Goal: Use online tool/utility: Use online tool/utility

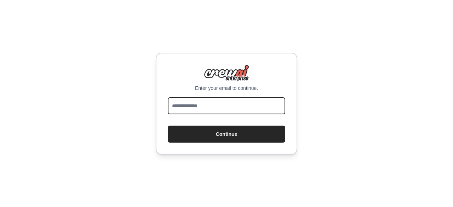
click at [201, 104] on input "email" at bounding box center [226, 105] width 117 height 17
type input "**********"
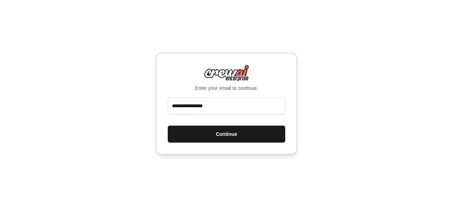
click at [234, 135] on button "Continue" at bounding box center [226, 134] width 117 height 17
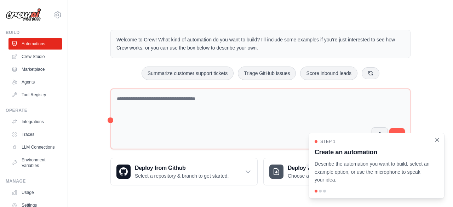
click at [438, 140] on icon "Close walkthrough" at bounding box center [437, 140] width 6 height 6
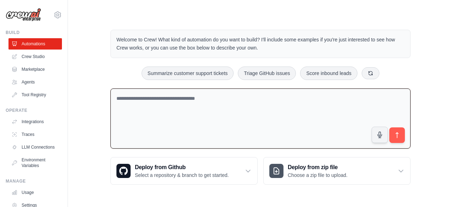
click at [147, 99] on textarea at bounding box center [260, 118] width 300 height 61
click at [124, 95] on textarea at bounding box center [260, 118] width 300 height 61
paste textarea "**********"
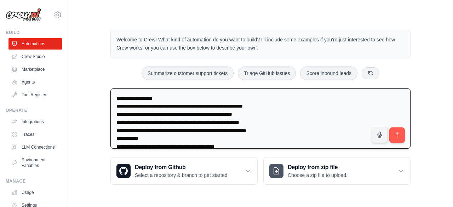
scroll to position [65, 0]
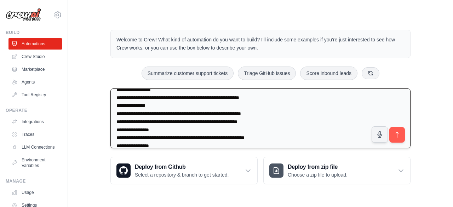
paste textarea "**********"
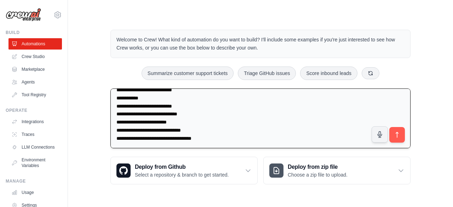
click at [134, 104] on textarea "**********" at bounding box center [260, 118] width 300 height 60
click at [201, 112] on textarea "**********" at bounding box center [260, 118] width 300 height 60
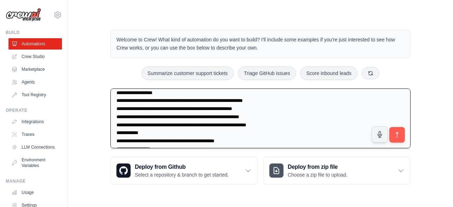
scroll to position [0, 0]
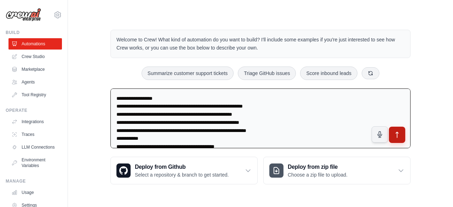
type textarea "**********"
click at [400, 136] on icon "submit" at bounding box center [397, 134] width 7 height 7
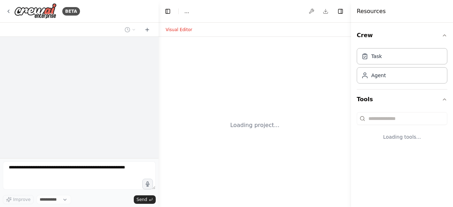
select select "****"
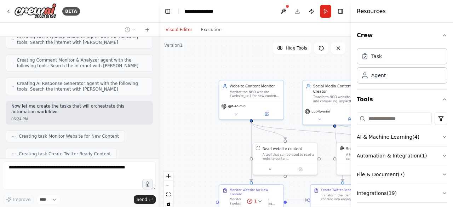
scroll to position [386, 0]
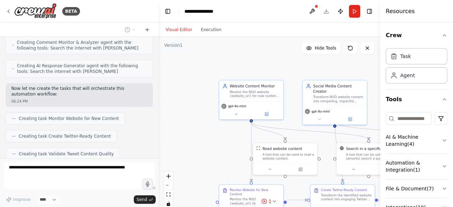
drag, startPoint x: 353, startPoint y: 28, endPoint x: 446, endPoint y: 19, distance: 93.2
click at [446, 19] on div "Resources Crew Task Agent Tools AI & Machine Learning ( 4 ) Automation & Integr…" at bounding box center [416, 103] width 73 height 207
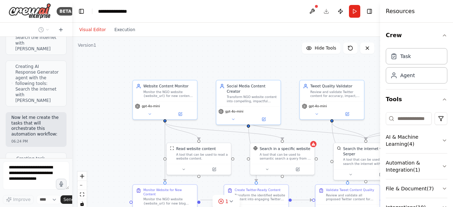
scroll to position [905, 0]
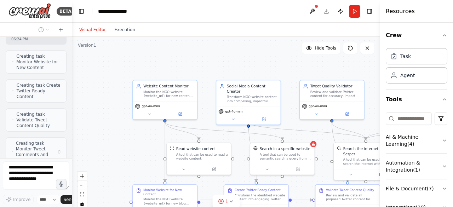
drag, startPoint x: 158, startPoint y: 68, endPoint x: 56, endPoint y: 56, distance: 102.7
click at [56, 56] on div "BETA Project Objective To automate the creation and publishing of meaningful, i…" at bounding box center [36, 103] width 72 height 207
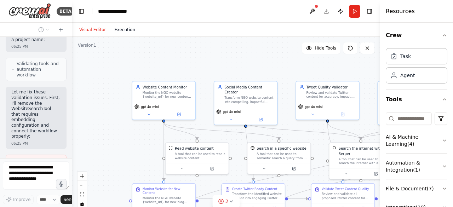
scroll to position [1100, 0]
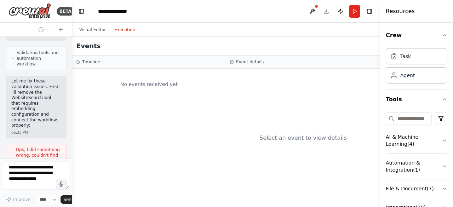
click at [121, 30] on button "Execution" at bounding box center [124, 29] width 29 height 8
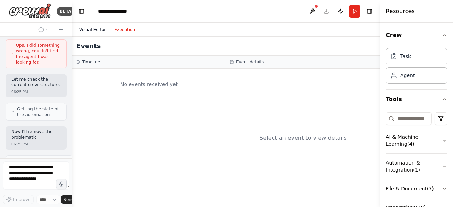
scroll to position [1215, 0]
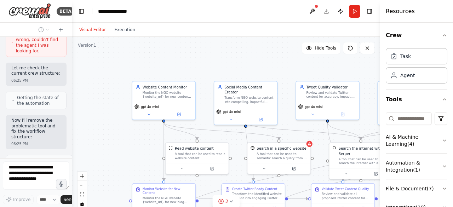
click at [87, 29] on button "Visual Editor" at bounding box center [92, 29] width 35 height 8
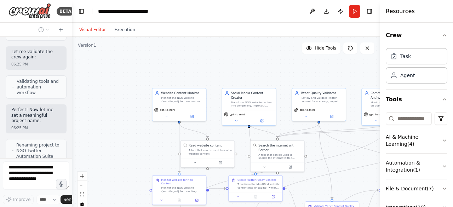
scroll to position [1405, 0]
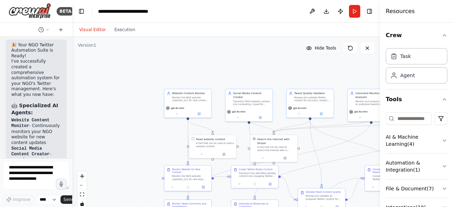
click at [316, 49] on button "Hide Tools" at bounding box center [321, 47] width 39 height 11
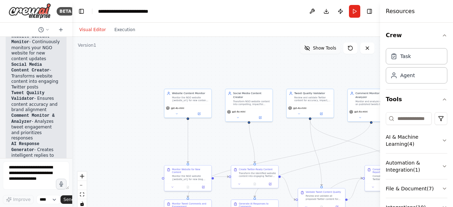
click at [316, 49] on span "Show Tools" at bounding box center [324, 48] width 23 height 6
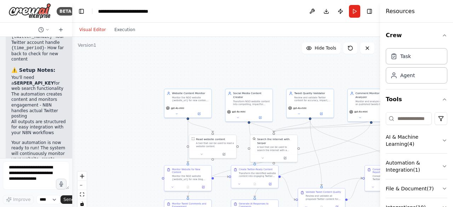
scroll to position [2059, 0]
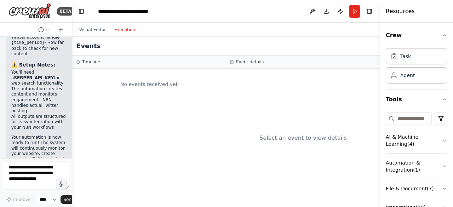
click at [121, 30] on button "Execution" at bounding box center [124, 29] width 29 height 8
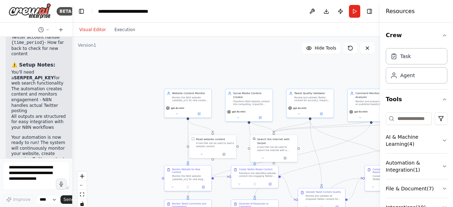
click at [93, 29] on button "Visual Editor" at bounding box center [92, 29] width 35 height 8
click at [355, 12] on button "Run" at bounding box center [354, 11] width 11 height 13
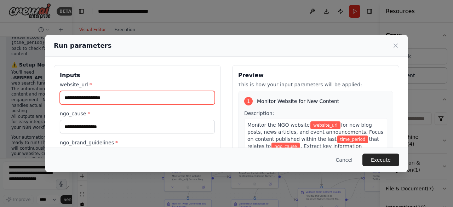
click at [76, 98] on input "website_url *" at bounding box center [137, 97] width 155 height 13
type input "**********"
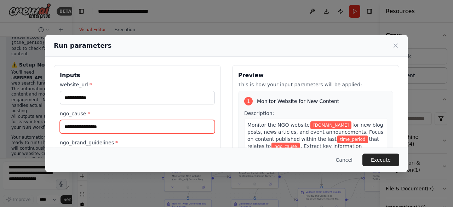
click at [77, 127] on input "ngo_cause *" at bounding box center [137, 126] width 155 height 13
type input "**********"
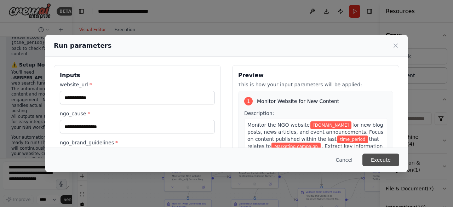
click at [378, 161] on button "Execute" at bounding box center [380, 160] width 37 height 13
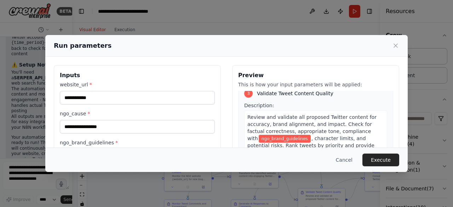
scroll to position [299, 0]
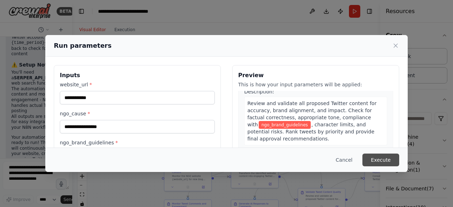
click at [382, 160] on button "Execute" at bounding box center [380, 160] width 37 height 13
click at [114, 142] on label "ngo_brand_guidelines *" at bounding box center [137, 142] width 155 height 7
click at [114, 149] on input "ngo_brand_guidelines *" at bounding box center [137, 155] width 155 height 13
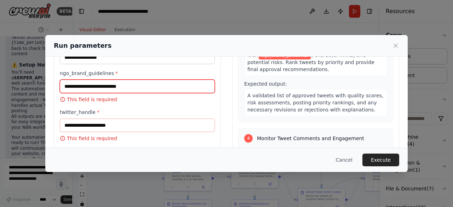
scroll to position [61, 0]
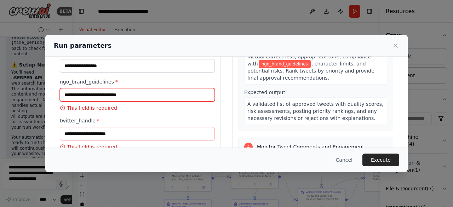
click at [94, 94] on input "ngo_brand_guidelines *" at bounding box center [137, 94] width 155 height 13
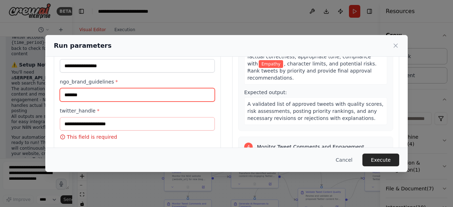
type input "*******"
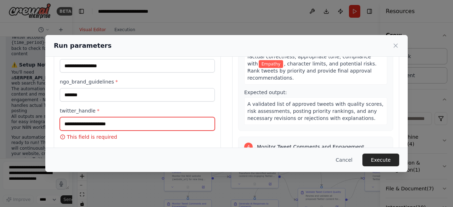
click at [80, 122] on input "twitter_handle *" at bounding box center [137, 123] width 155 height 13
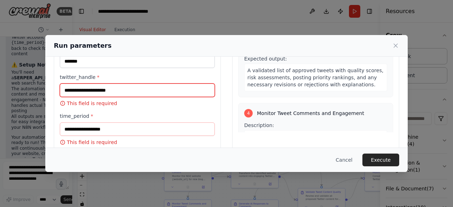
scroll to position [95, 0]
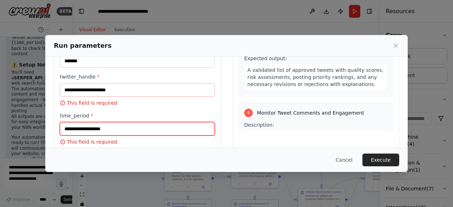
click at [80, 126] on input "time_period *" at bounding box center [137, 128] width 155 height 13
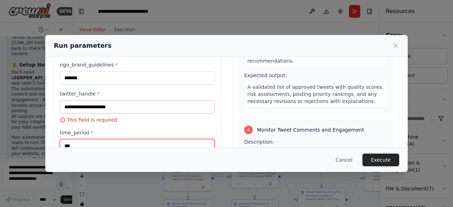
scroll to position [75, 0]
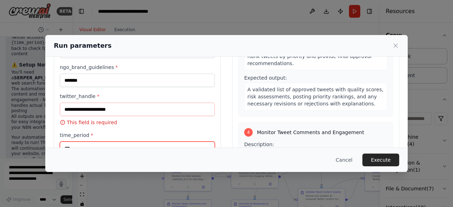
type input "***"
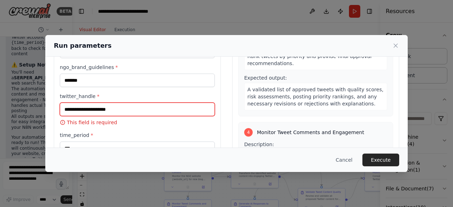
click at [86, 108] on input "twitter_handle *" at bounding box center [137, 109] width 155 height 13
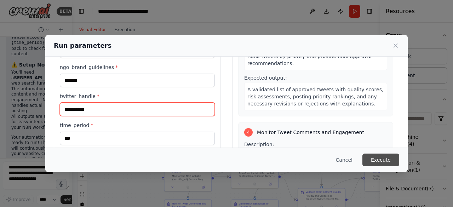
type input "**********"
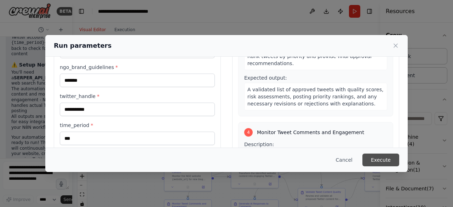
click at [381, 162] on button "Execute" at bounding box center [380, 160] width 37 height 13
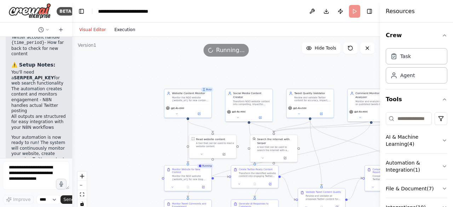
click at [121, 32] on button "Execution" at bounding box center [124, 29] width 29 height 8
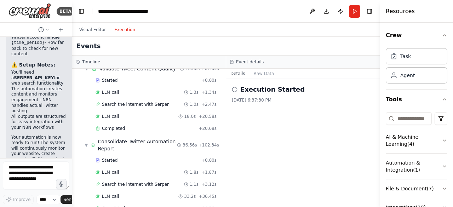
scroll to position [563, 0]
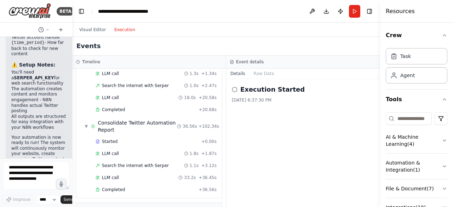
click at [123, 32] on button "Execution" at bounding box center [124, 29] width 29 height 8
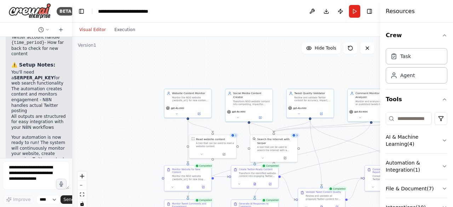
click at [97, 29] on button "Visual Editor" at bounding box center [92, 29] width 35 height 8
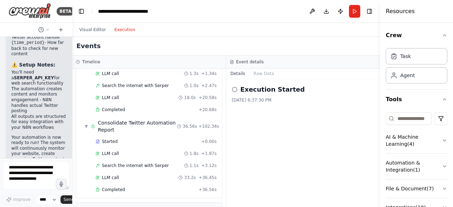
click at [125, 31] on button "Execution" at bounding box center [124, 29] width 29 height 8
click at [82, 207] on span "▶" at bounding box center [81, 210] width 3 height 6
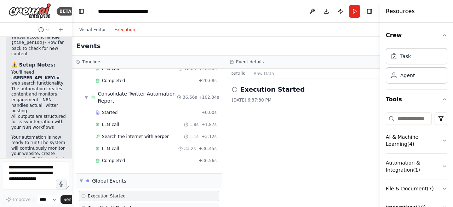
scroll to position [614, 0]
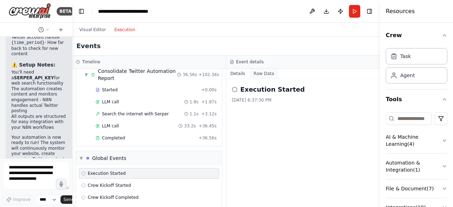
click at [256, 73] on button "Raw Data" at bounding box center [263, 74] width 29 height 10
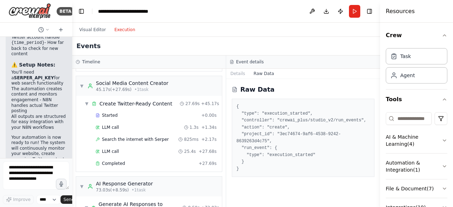
scroll to position [299, 0]
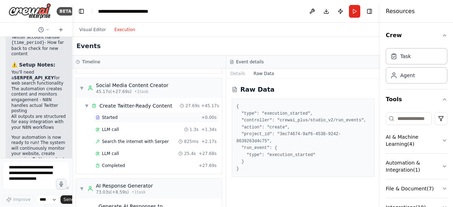
click at [107, 115] on span "Started" at bounding box center [110, 118] width 16 height 6
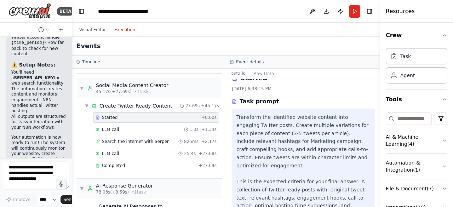
scroll to position [0, 0]
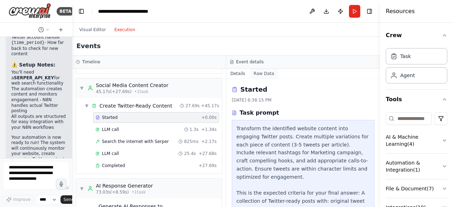
click at [258, 72] on button "Raw Data" at bounding box center [263, 74] width 29 height 10
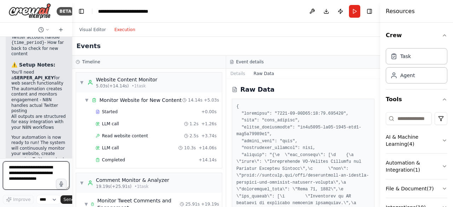
click at [18, 170] on textarea at bounding box center [36, 175] width 67 height 28
type textarea "*"
type textarea "**********"
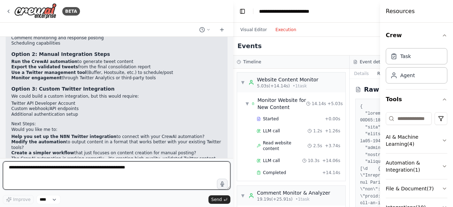
scroll to position [1220, 0]
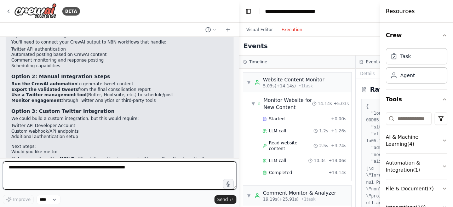
drag, startPoint x: 71, startPoint y: 109, endPoint x: 239, endPoint y: 117, distance: 167.9
click at [239, 117] on div "BETA Project Objective To automate the creation and publishing of meaningful, i…" at bounding box center [226, 103] width 453 height 207
click at [54, 174] on textarea at bounding box center [120, 175] width 234 height 28
type textarea "**********"
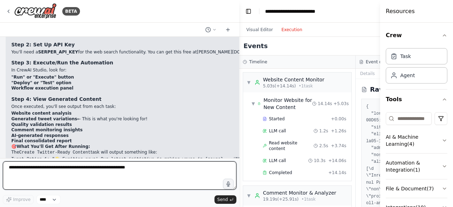
scroll to position [1659, 0]
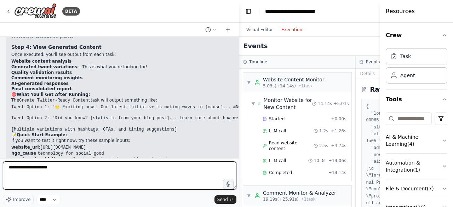
type textarea "**********"
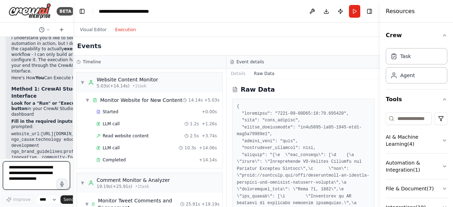
scroll to position [3814, 0]
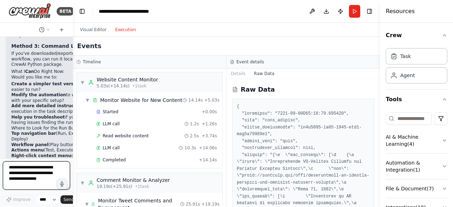
drag, startPoint x: 237, startPoint y: 85, endPoint x: 73, endPoint y: 89, distance: 164.6
click at [73, 89] on div "BETA Project Objective To automate the creation and publishing of meaningful, i…" at bounding box center [226, 103] width 453 height 207
click at [354, 13] on button "Run" at bounding box center [354, 11] width 11 height 13
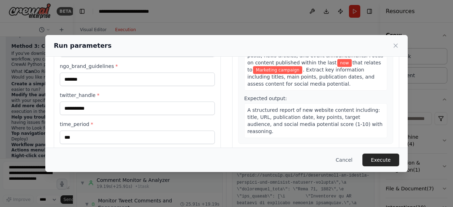
scroll to position [93, 0]
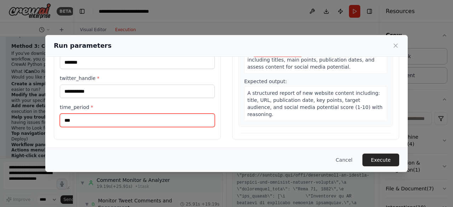
click at [97, 117] on input "***" at bounding box center [137, 120] width 155 height 13
type input "*"
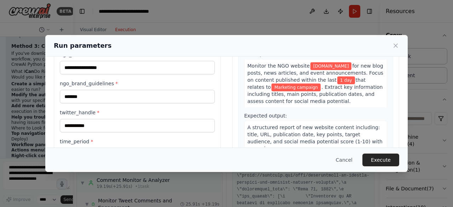
scroll to position [52, 0]
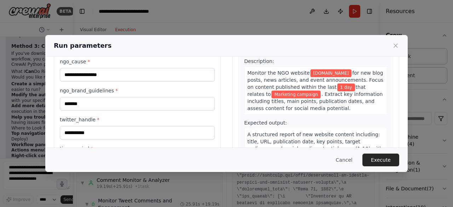
type input "*****"
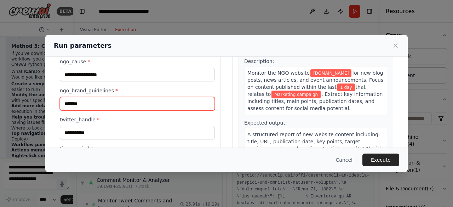
click at [88, 104] on input "*******" at bounding box center [137, 103] width 155 height 13
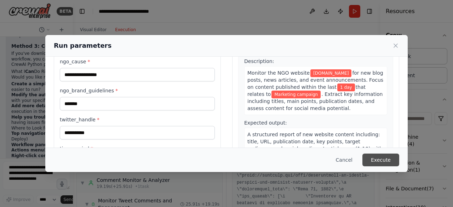
click at [376, 162] on button "Execute" at bounding box center [380, 160] width 37 height 13
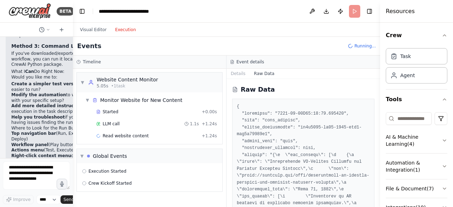
click at [119, 29] on button "Execution" at bounding box center [125, 29] width 29 height 8
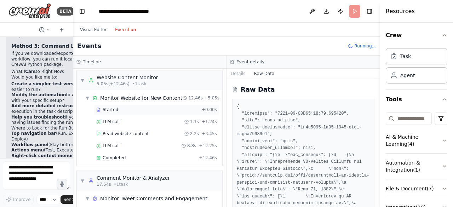
scroll to position [0, 0]
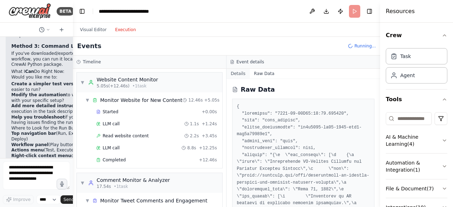
click at [241, 74] on button "Details" at bounding box center [237, 74] width 23 height 10
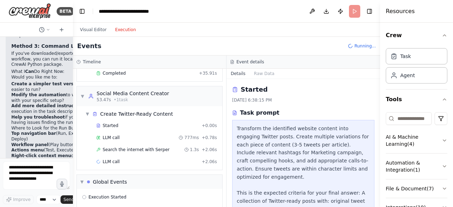
scroll to position [363, 0]
click at [131, 110] on div "Create Twitter-Ready Content" at bounding box center [136, 113] width 73 height 7
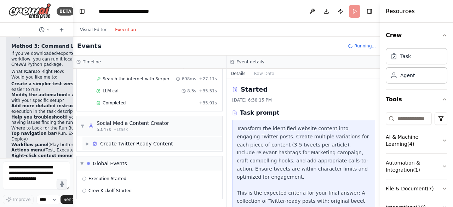
scroll to position [326, 0]
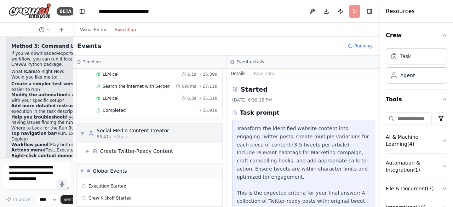
click at [119, 127] on div "Social Media Content Creator" at bounding box center [133, 130] width 73 height 7
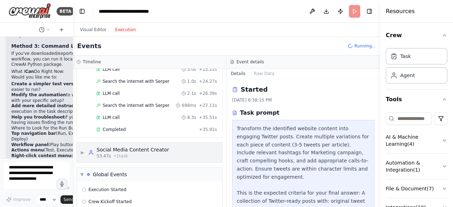
scroll to position [306, 0]
click at [83, 150] on span "▶" at bounding box center [82, 153] width 4 height 6
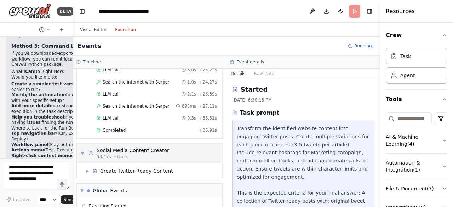
scroll to position [326, 0]
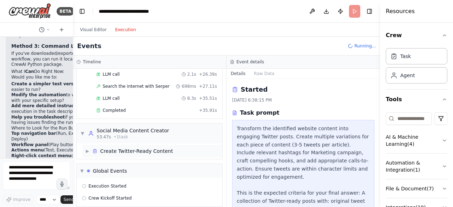
click at [88, 148] on span "▶" at bounding box center [87, 151] width 4 height 6
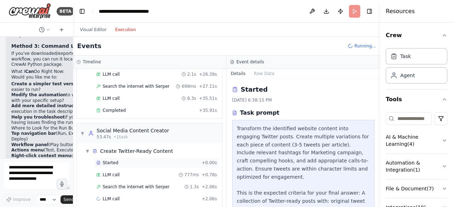
click at [109, 160] on span "Started" at bounding box center [111, 163] width 16 height 6
click at [111, 172] on span "LLM call" at bounding box center [111, 175] width 17 height 6
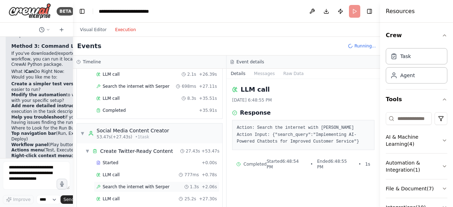
click at [114, 184] on span "Search the internet with Serper" at bounding box center [136, 187] width 67 height 6
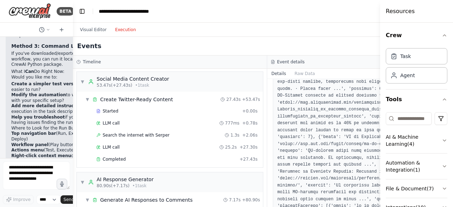
scroll to position [512, 0]
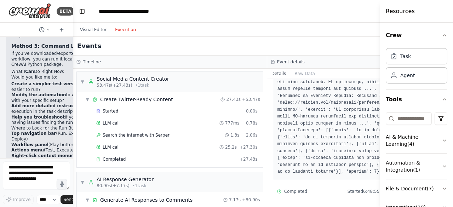
click at [117, 30] on button "Execution" at bounding box center [125, 29] width 29 height 8
